Goal: Information Seeking & Learning: Learn about a topic

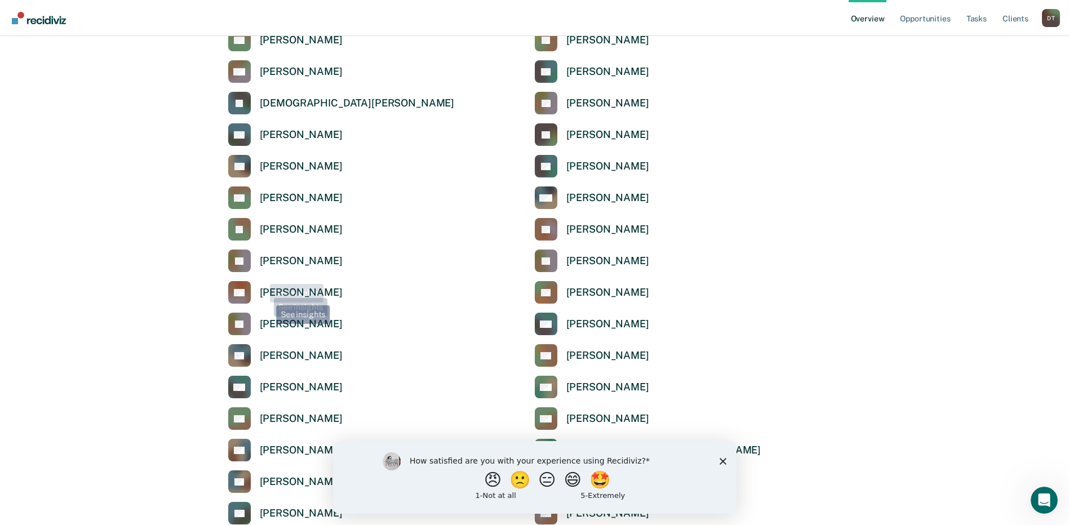
scroll to position [958, 0]
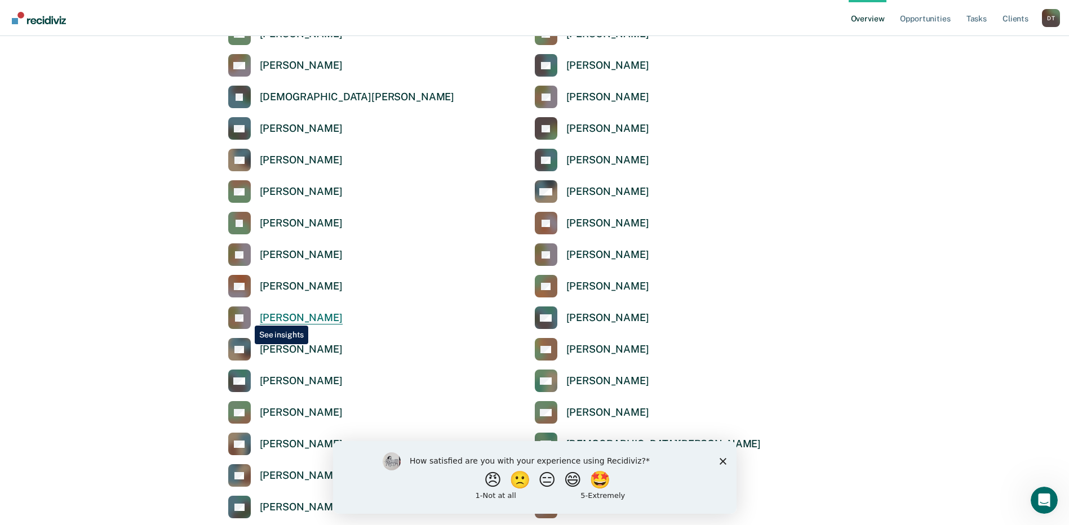
click at [246, 317] on rect at bounding box center [239, 318] width 23 height 23
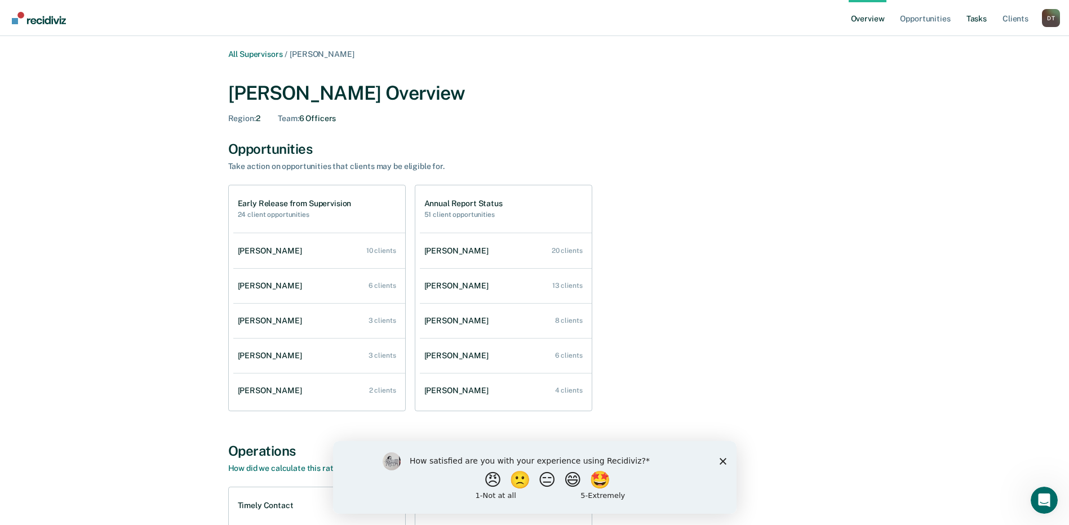
click at [977, 21] on link "Tasks" at bounding box center [976, 18] width 25 height 36
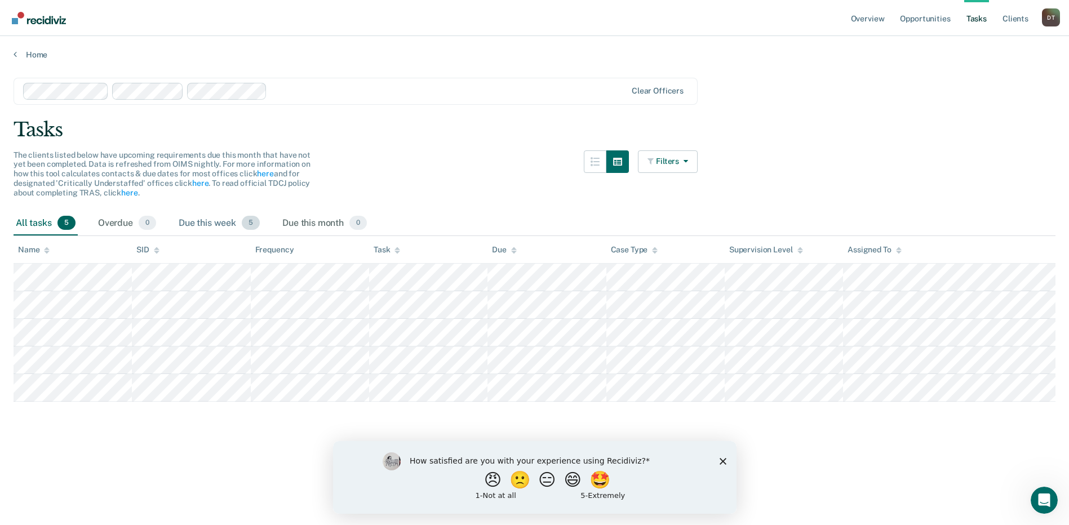
click at [214, 224] on div "Due this week 5" at bounding box center [219, 223] width 86 height 25
click at [932, 23] on link "Opportunities" at bounding box center [925, 18] width 55 height 36
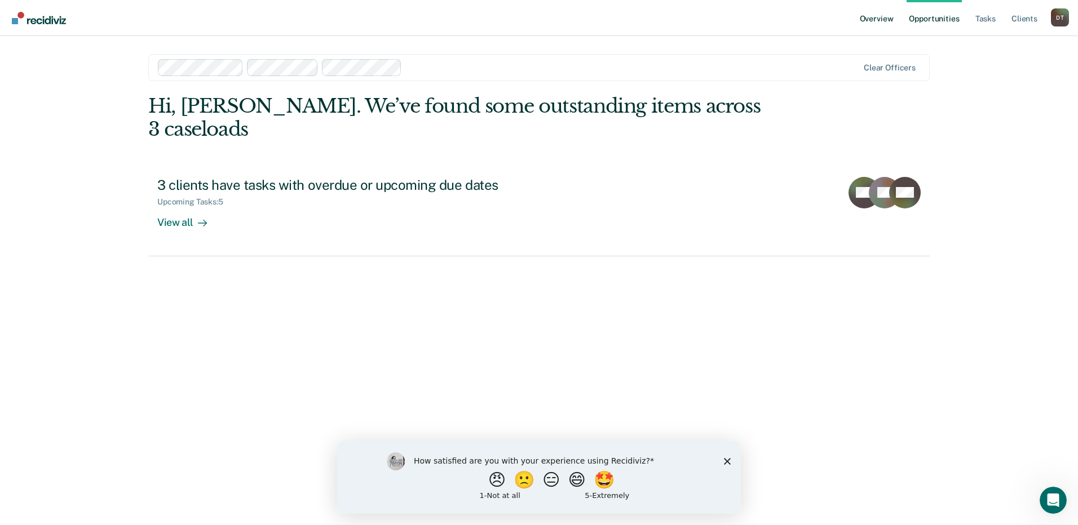
click at [878, 18] on link "Overview" at bounding box center [876, 18] width 38 height 36
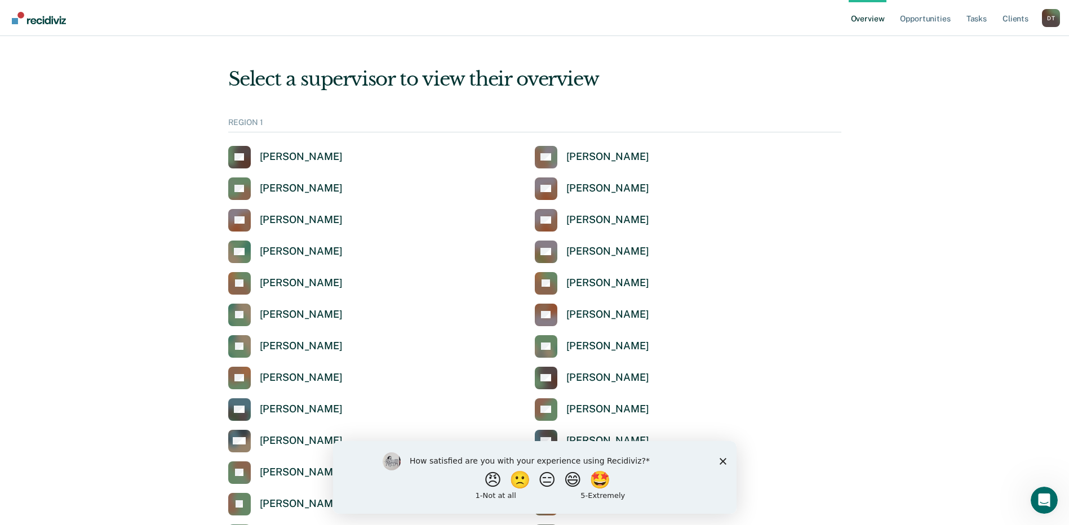
click at [1057, 21] on div "D T" at bounding box center [1051, 18] width 18 height 18
click at [763, 83] on div "Select a supervisor to view their overview" at bounding box center [534, 79] width 613 height 23
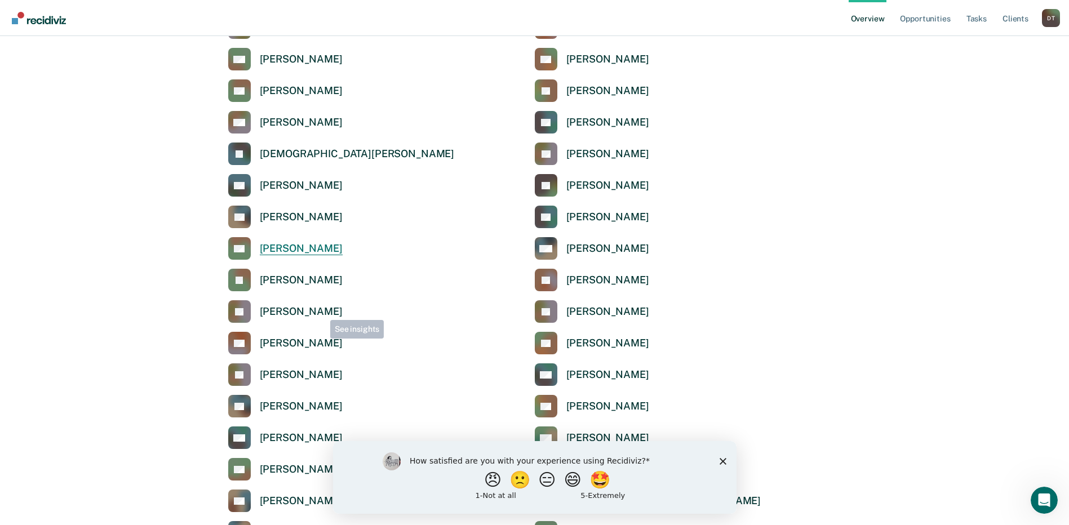
scroll to position [902, 0]
click at [272, 148] on div "[DEMOGRAPHIC_DATA][PERSON_NAME]" at bounding box center [357, 153] width 195 height 13
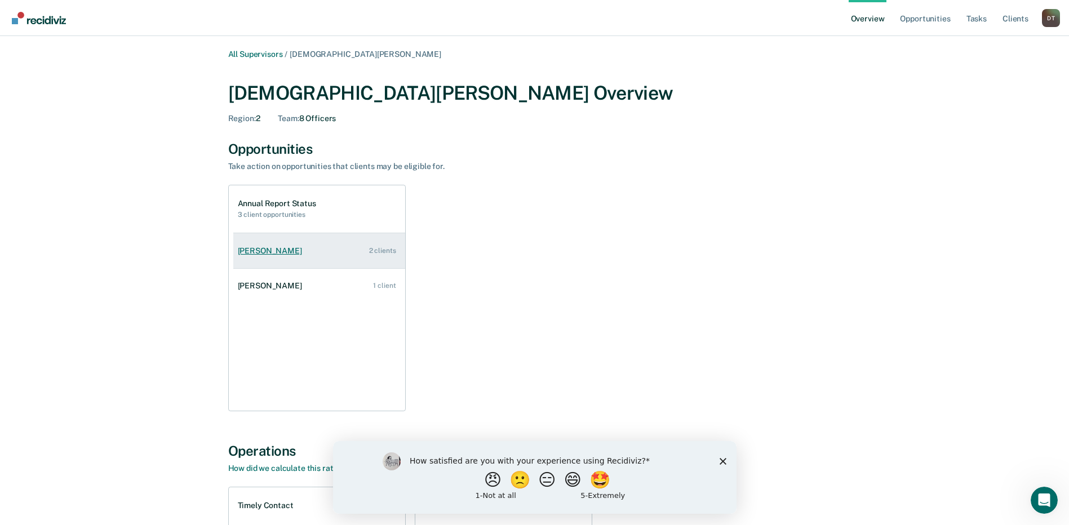
click at [287, 253] on div "[PERSON_NAME]" at bounding box center [272, 251] width 69 height 10
click at [263, 53] on link "All Supervisors" at bounding box center [255, 55] width 55 height 10
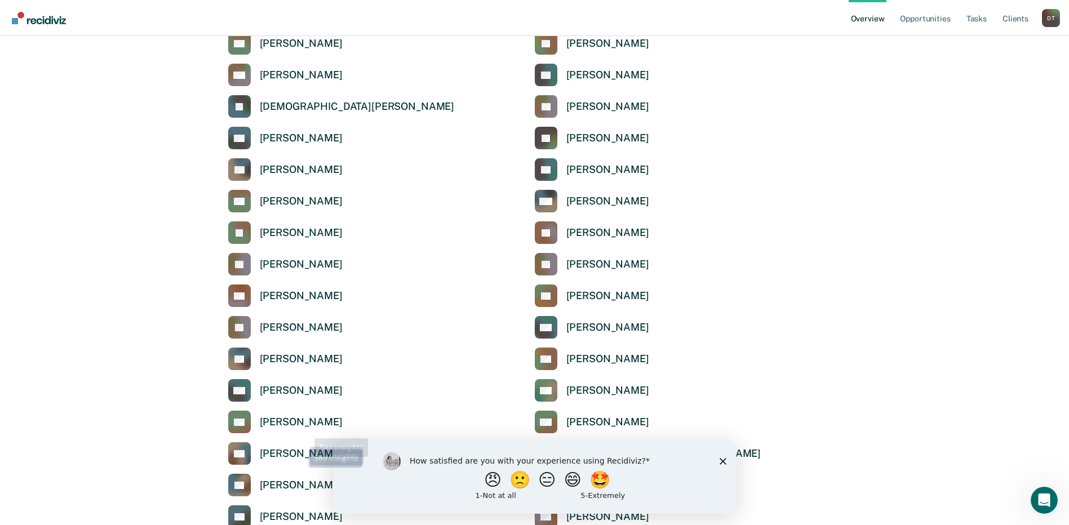
scroll to position [902, 0]
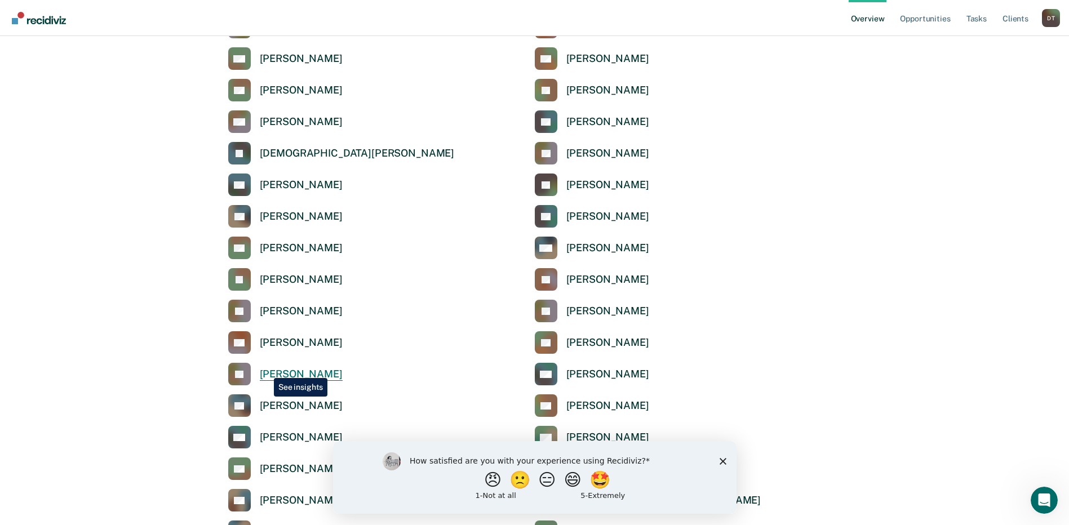
click at [265, 370] on div "[PERSON_NAME]" at bounding box center [301, 374] width 83 height 13
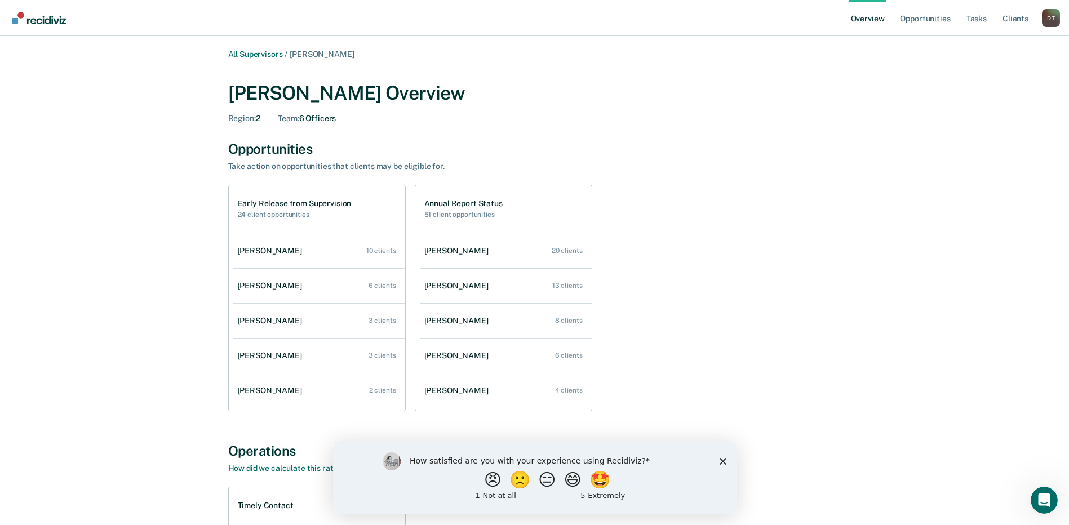
click at [259, 55] on link "All Supervisors" at bounding box center [255, 55] width 55 height 10
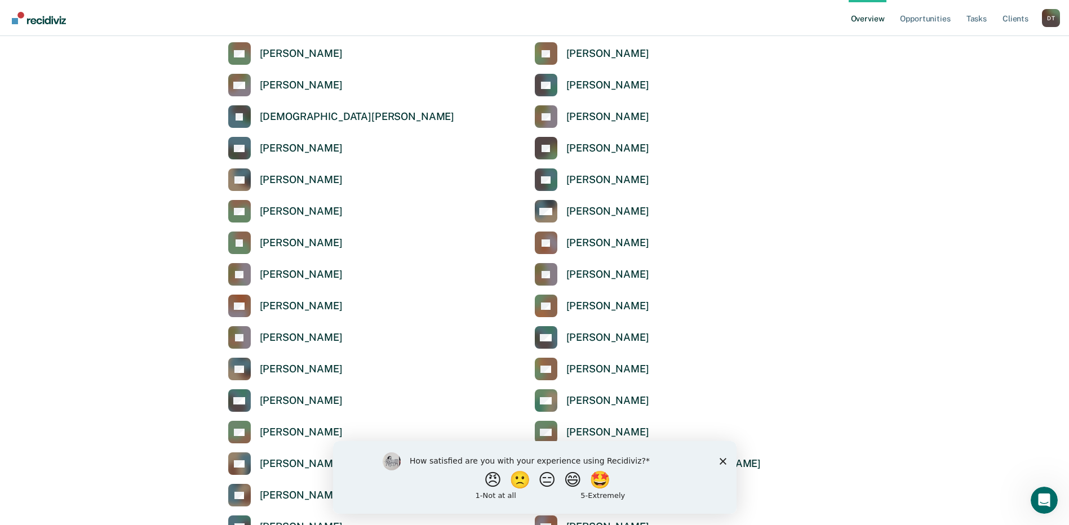
scroll to position [958, 0]
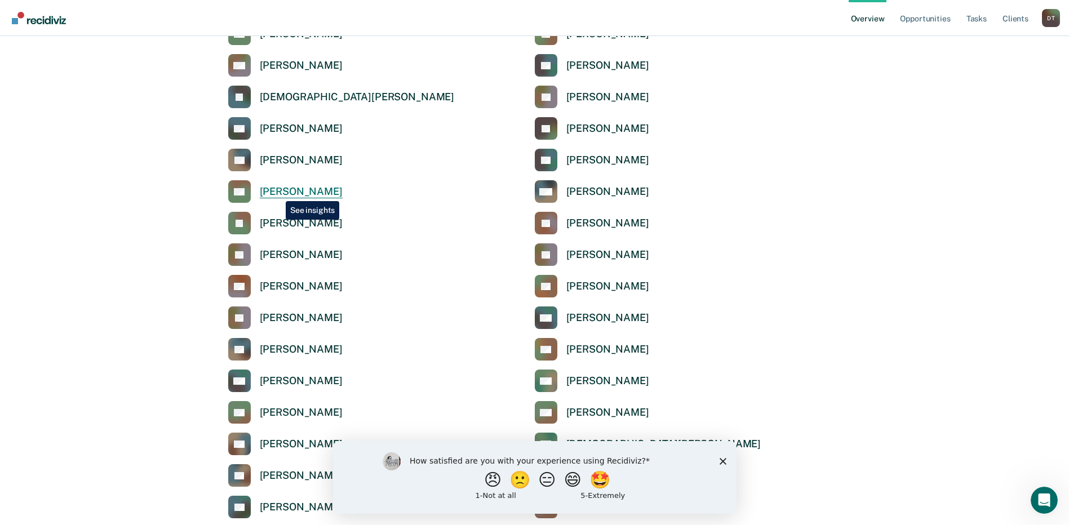
click at [277, 193] on div "[PERSON_NAME]" at bounding box center [301, 191] width 83 height 13
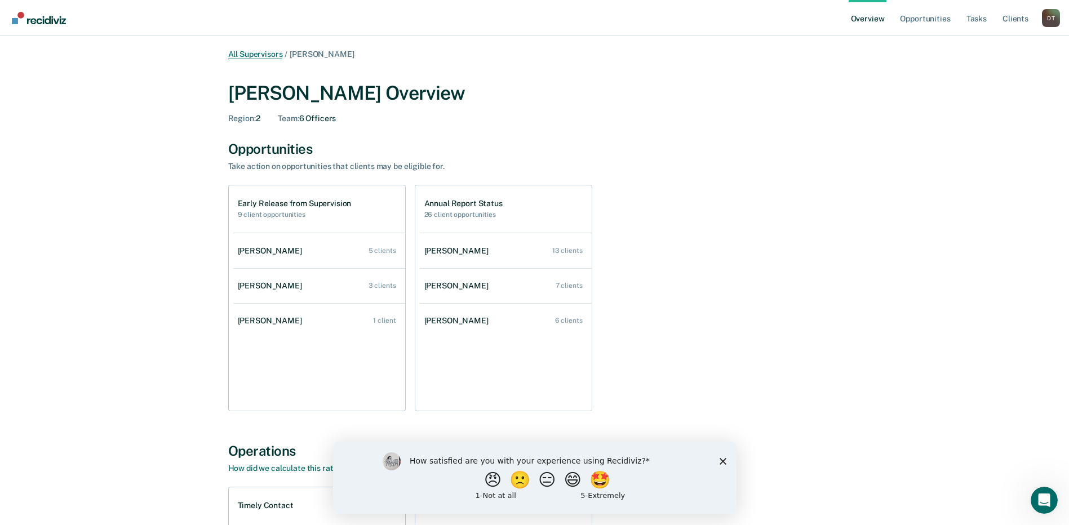
click at [252, 55] on link "All Supervisors" at bounding box center [255, 55] width 55 height 10
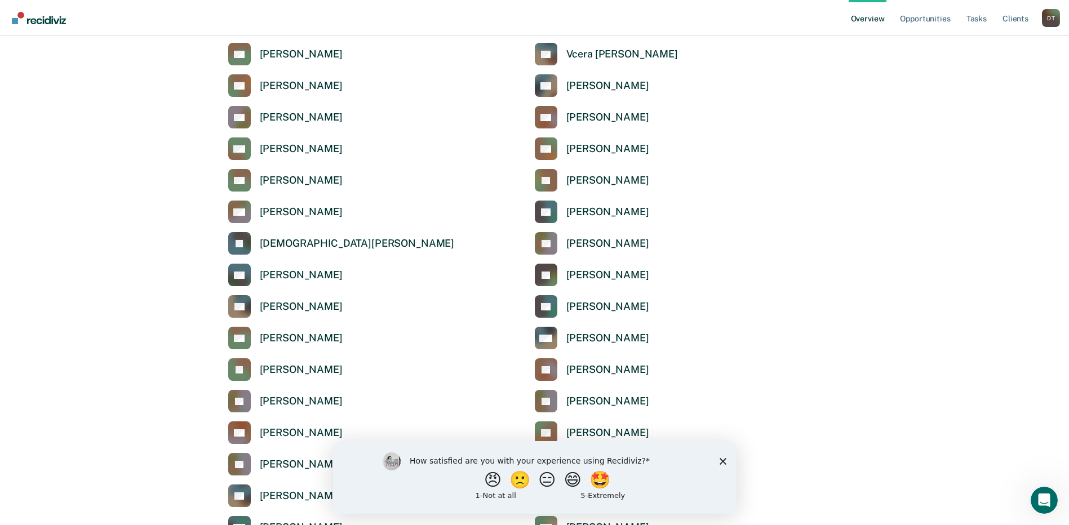
scroll to position [958, 0]
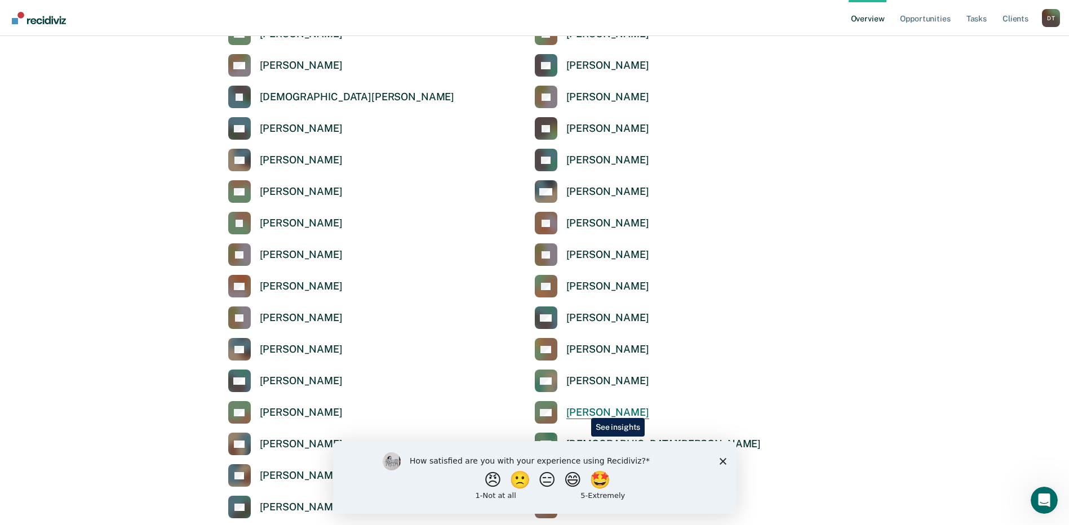
click at [583, 410] on div "[PERSON_NAME]" at bounding box center [607, 412] width 83 height 13
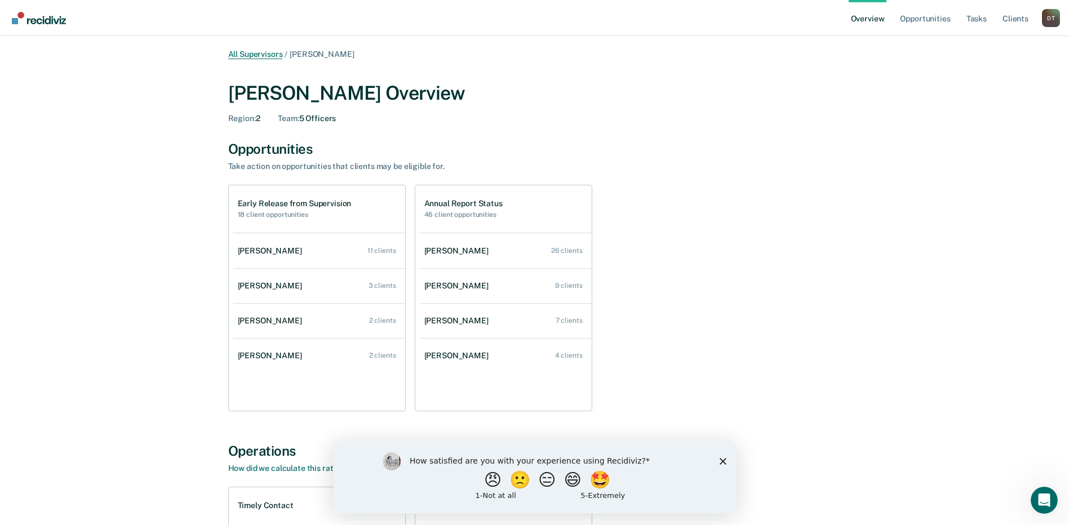
click at [265, 57] on link "All Supervisors" at bounding box center [255, 55] width 55 height 10
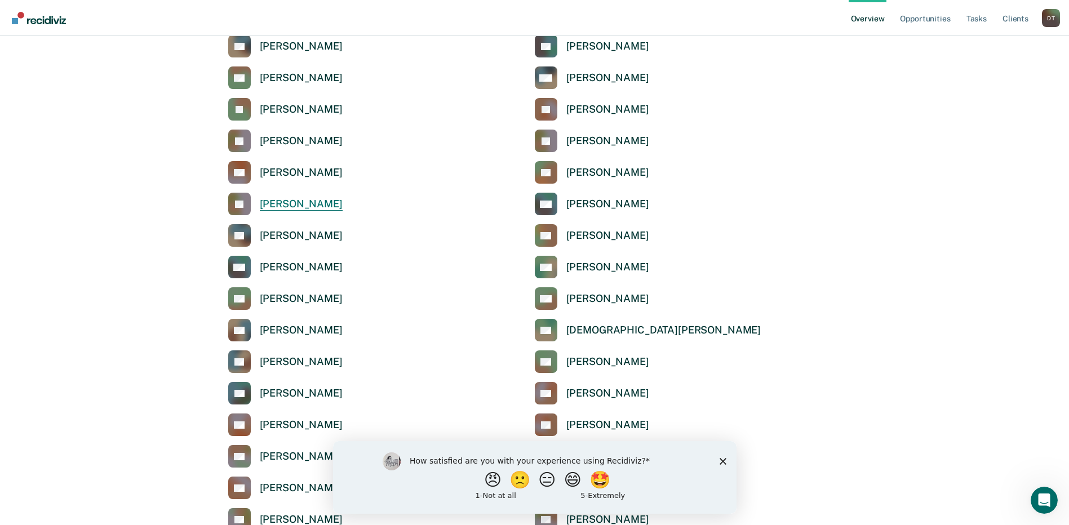
scroll to position [1071, 0]
click at [271, 178] on div "[PERSON_NAME]" at bounding box center [301, 173] width 83 height 13
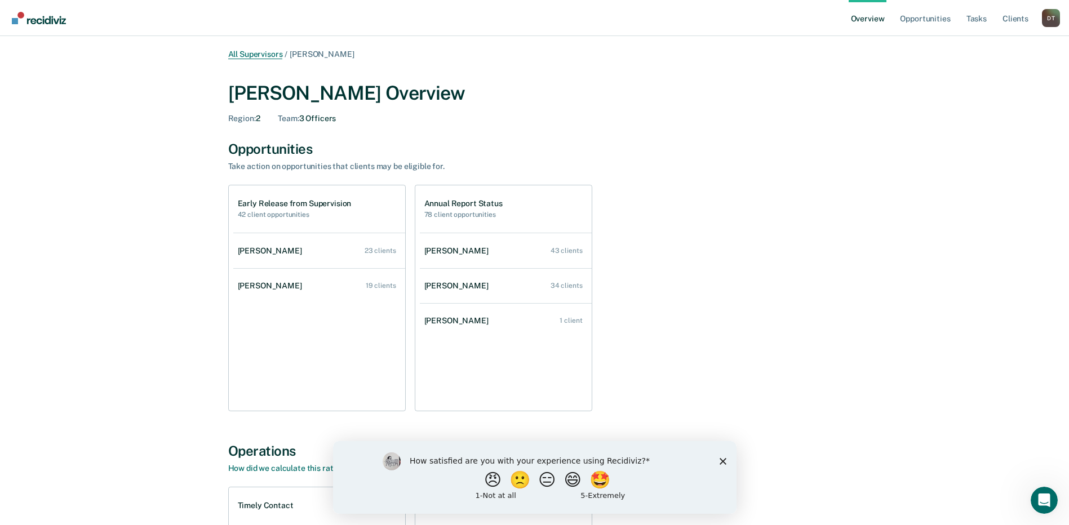
click at [272, 51] on link "All Supervisors" at bounding box center [255, 55] width 55 height 10
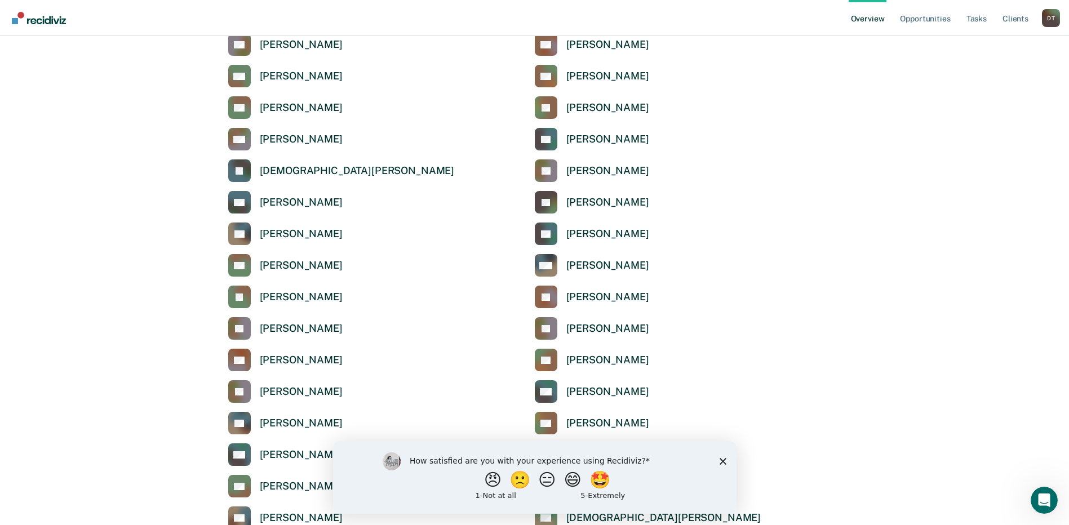
scroll to position [902, 0]
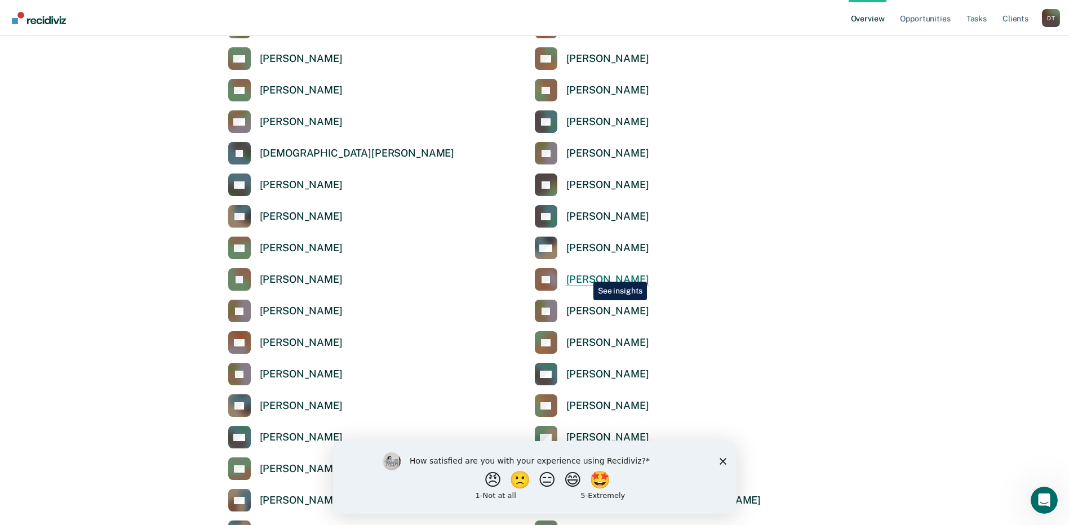
click at [585, 273] on div "[PERSON_NAME]" at bounding box center [607, 279] width 83 height 13
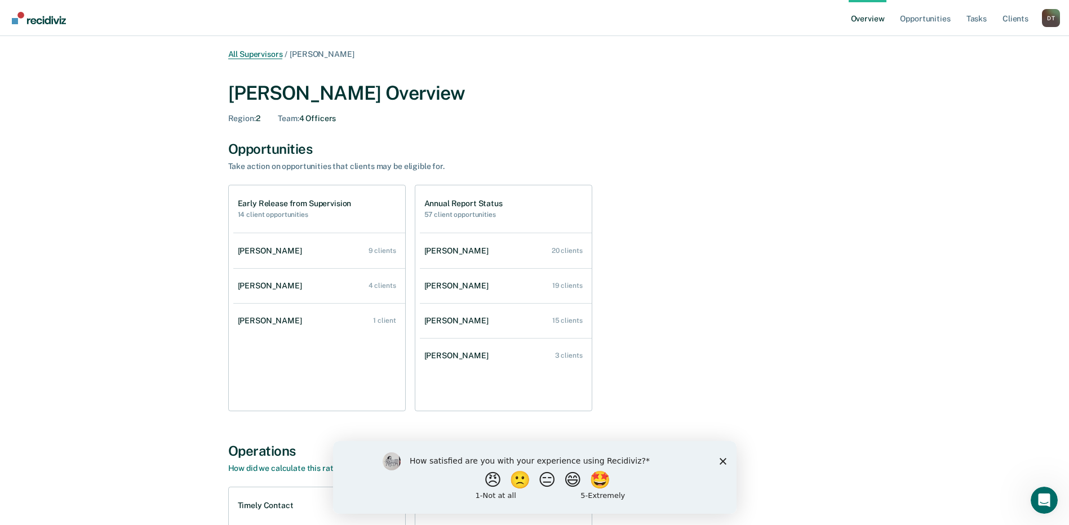
click at [267, 54] on link "All Supervisors" at bounding box center [255, 55] width 55 height 10
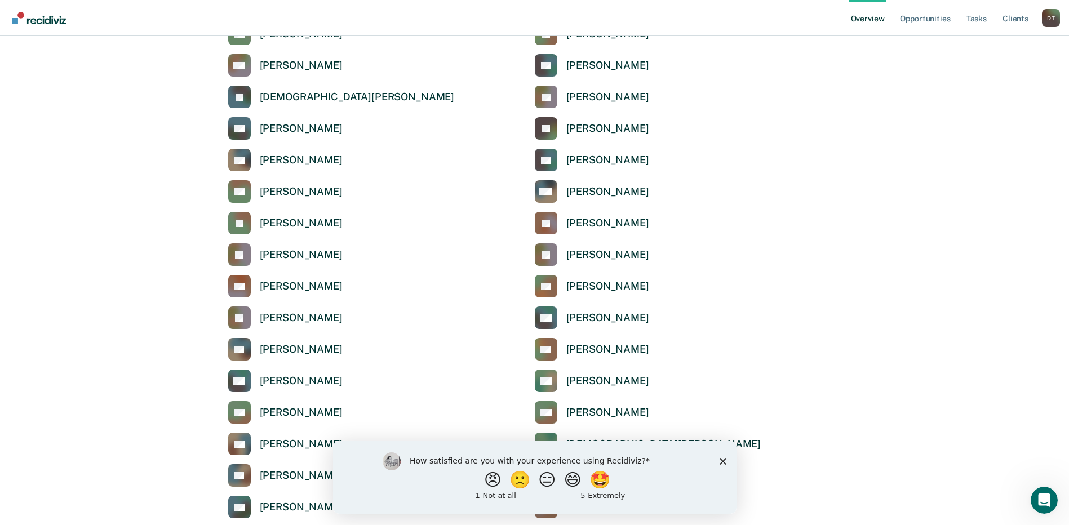
scroll to position [902, 0]
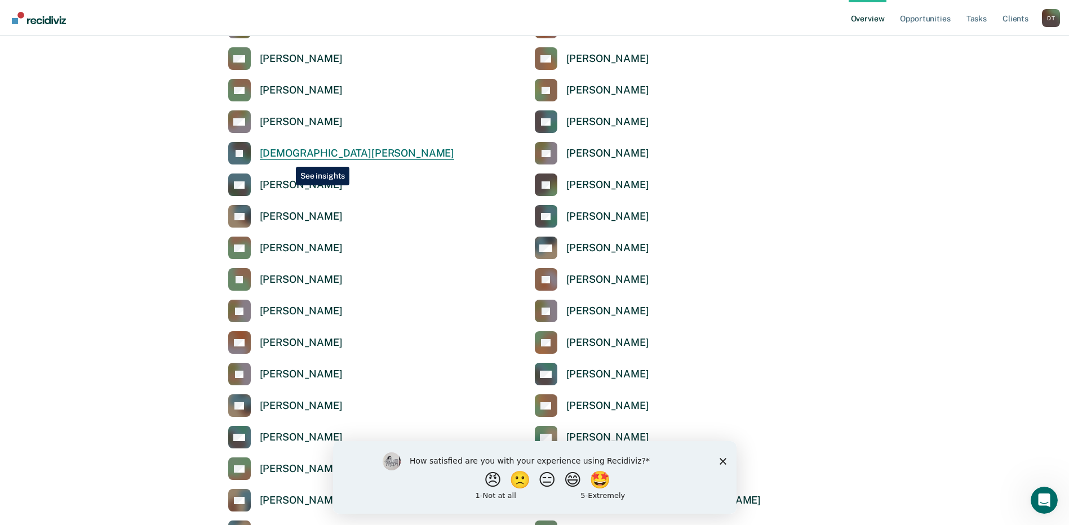
click at [287, 158] on div "[DEMOGRAPHIC_DATA][PERSON_NAME]" at bounding box center [357, 153] width 195 height 13
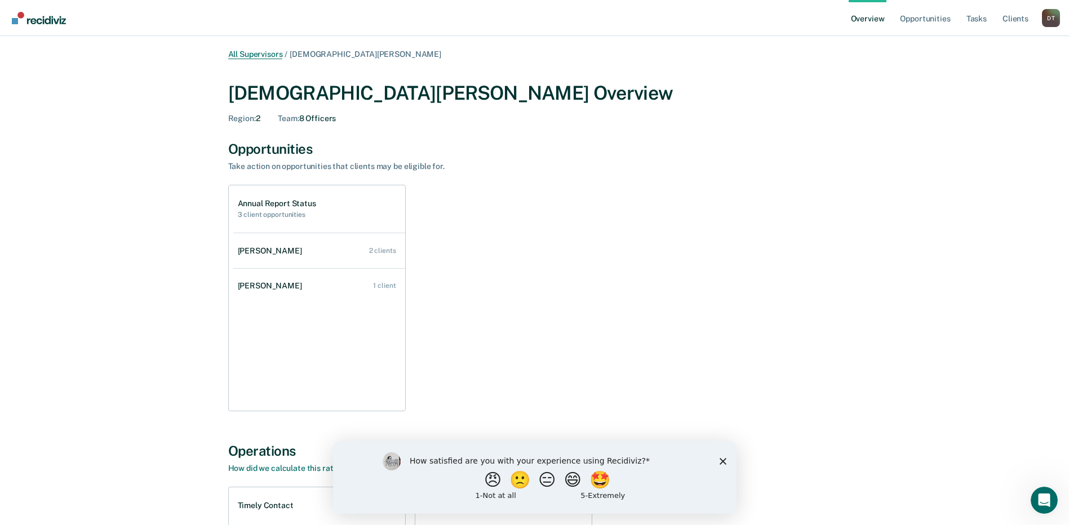
click at [272, 54] on link "All Supervisors" at bounding box center [255, 55] width 55 height 10
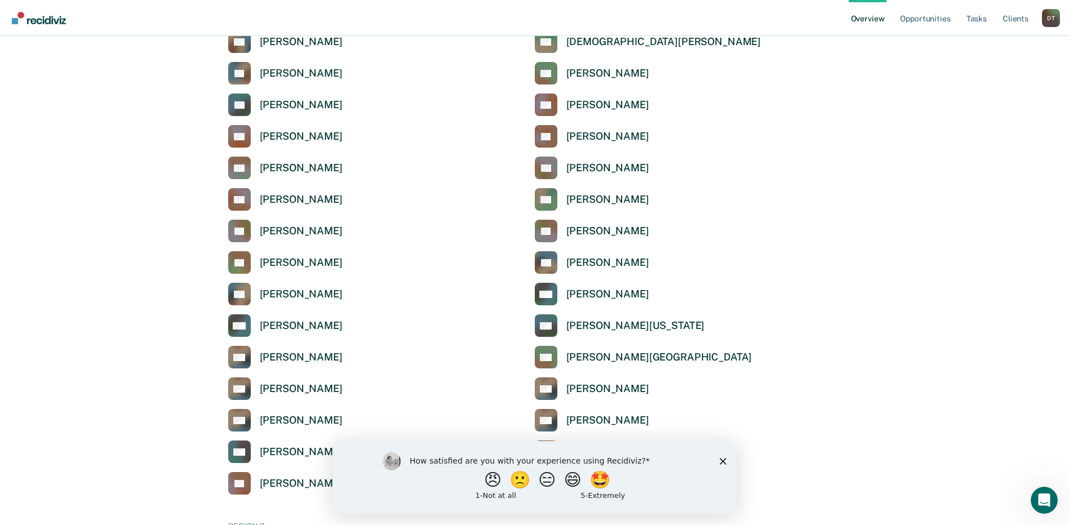
scroll to position [1353, 0]
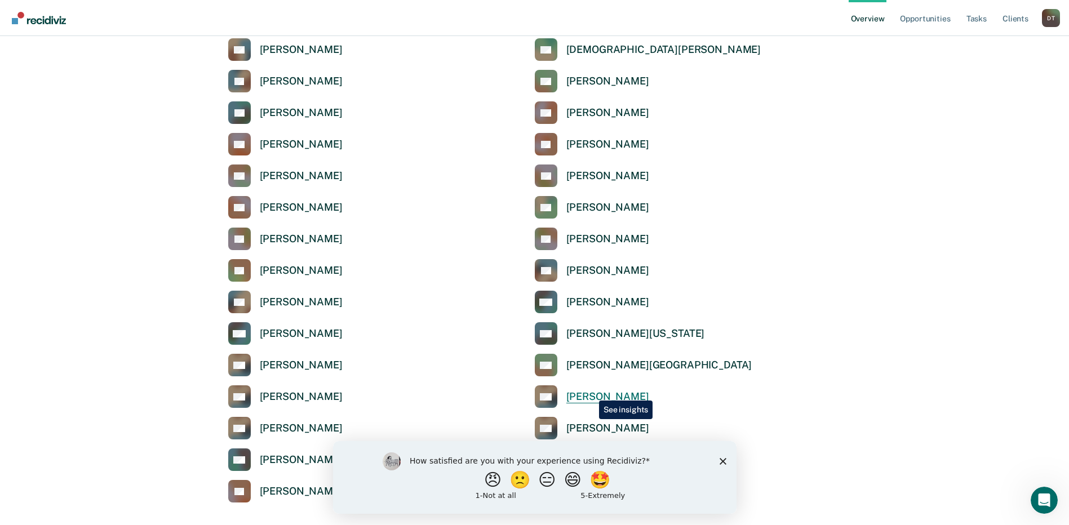
click at [590, 394] on div "[PERSON_NAME]" at bounding box center [607, 397] width 83 height 13
